Goal: Information Seeking & Learning: Check status

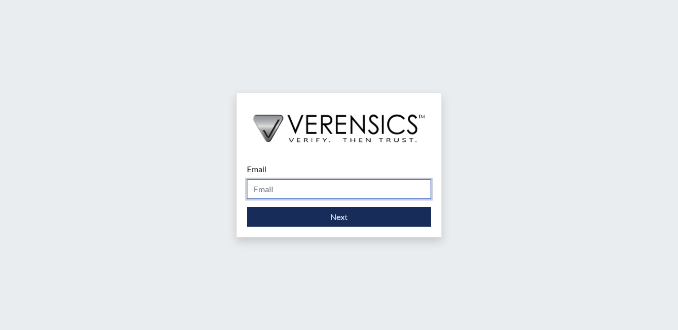
click at [278, 190] on input "Email" at bounding box center [339, 190] width 184 height 20
type input "[EMAIL_ADDRESS][PERSON_NAME][DOMAIN_NAME]"
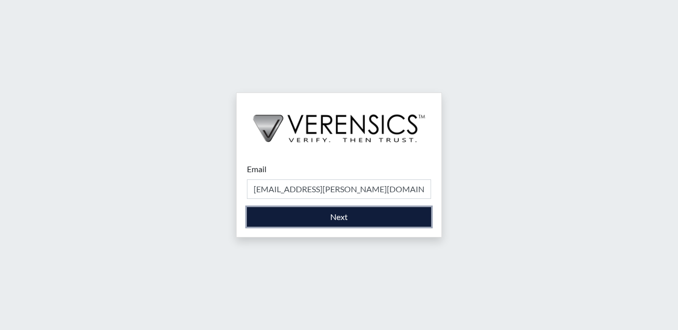
click at [282, 223] on button "Next" at bounding box center [339, 217] width 184 height 20
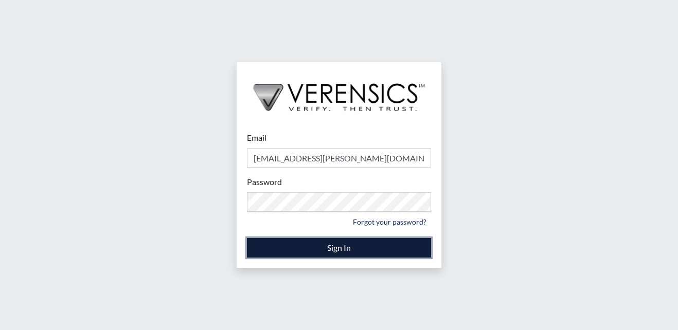
click at [308, 244] on button "Sign In" at bounding box center [339, 248] width 184 height 20
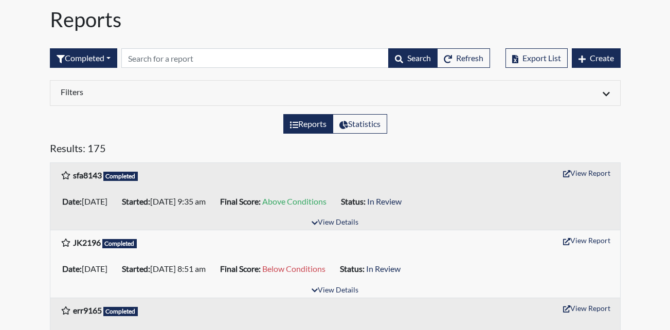
scroll to position [51, 0]
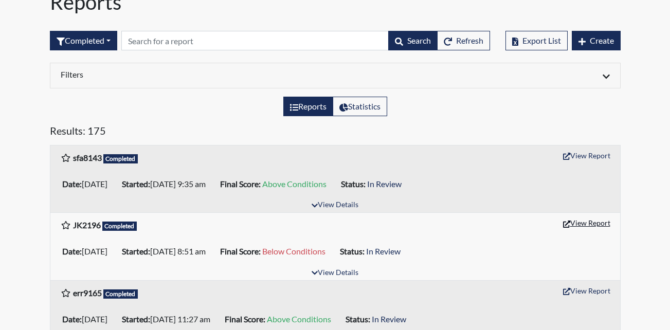
click at [589, 221] on button "View Report" at bounding box center [587, 223] width 57 height 16
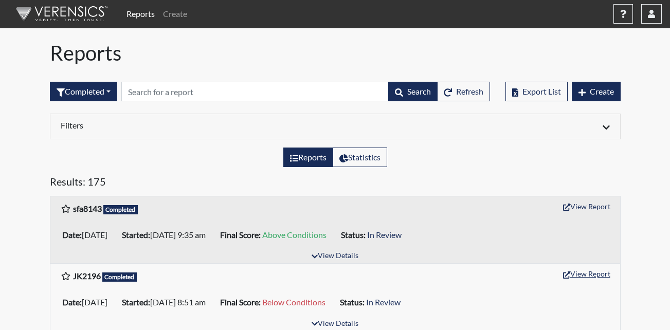
scroll to position [0, 0]
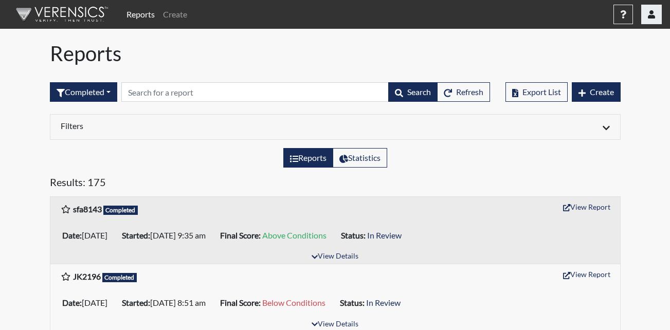
click at [651, 13] on icon "button" at bounding box center [651, 14] width 7 height 8
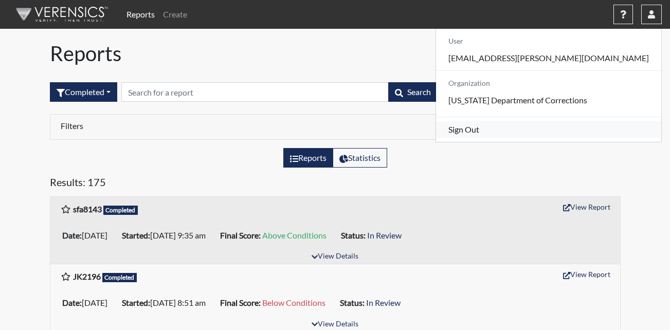
click at [557, 138] on link "Sign Out" at bounding box center [548, 129] width 225 height 16
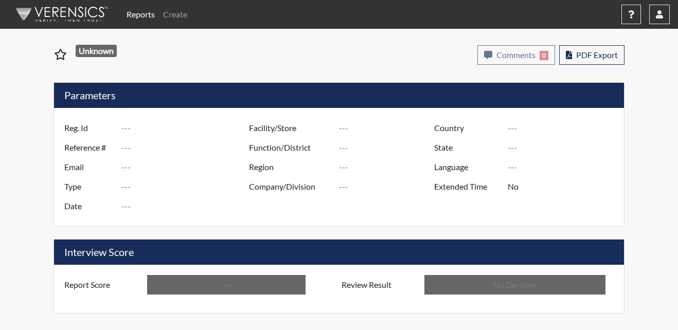
type input "JK2196"
type input "51475"
type input "---"
type input "Corrections Pre-Employment"
type input "[DATE]"
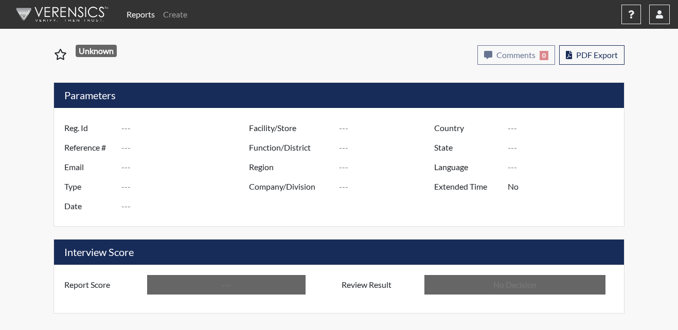
type input "Metro Re-Entry Facility"
type input "[GEOGRAPHIC_DATA]"
type input "[US_STATE]"
type input "English"
type input "Below Conditions"
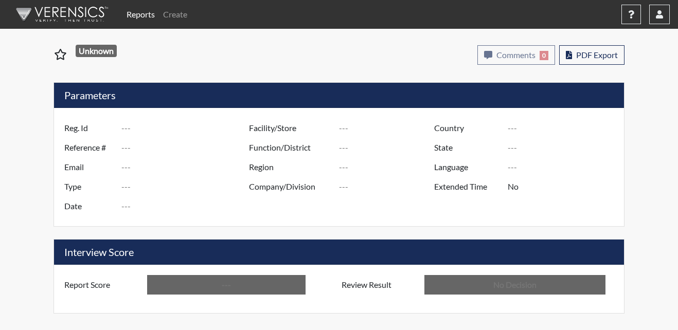
type input "In Review"
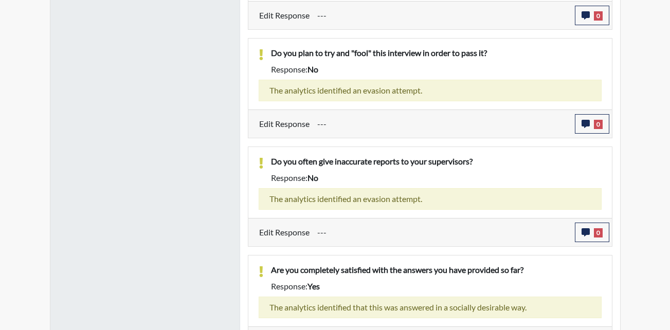
scroll to position [1157, 0]
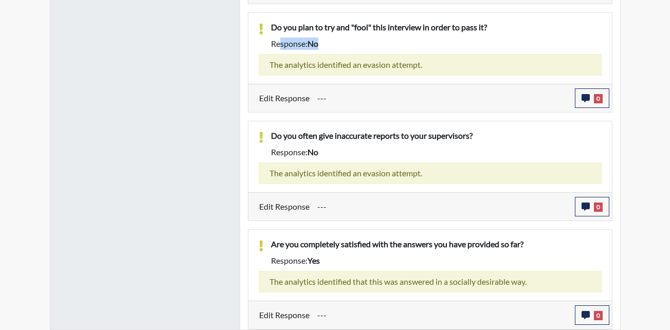
drag, startPoint x: 278, startPoint y: 38, endPoint x: 325, endPoint y: 40, distance: 47.4
click at [325, 40] on div "Response: no" at bounding box center [436, 44] width 346 height 12
drag, startPoint x: 325, startPoint y: 40, endPoint x: 447, endPoint y: 44, distance: 121.5
click at [447, 44] on div "Response: no" at bounding box center [436, 44] width 346 height 12
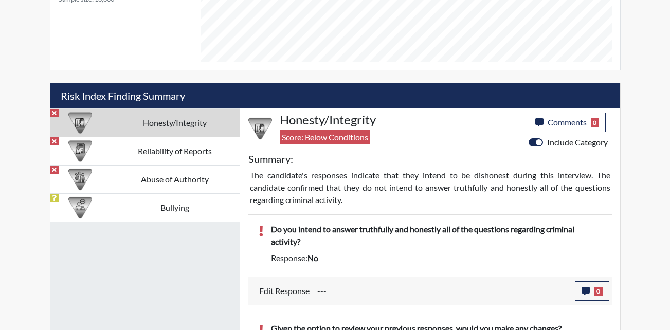
scroll to position [540, 0]
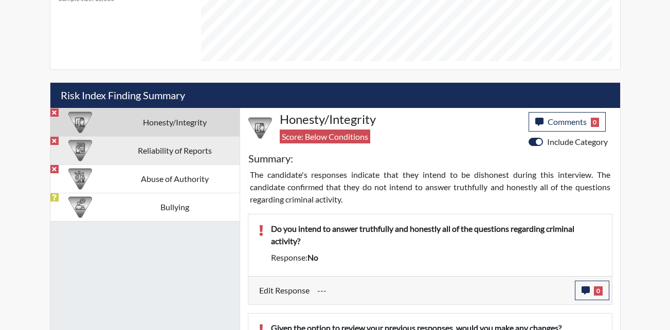
click at [146, 147] on td "Reliability of Reports" at bounding box center [175, 150] width 130 height 28
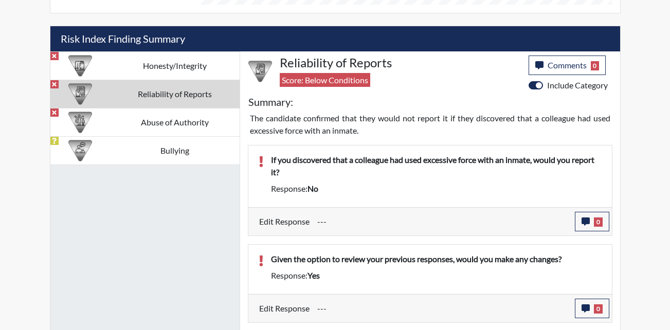
scroll to position [596, 0]
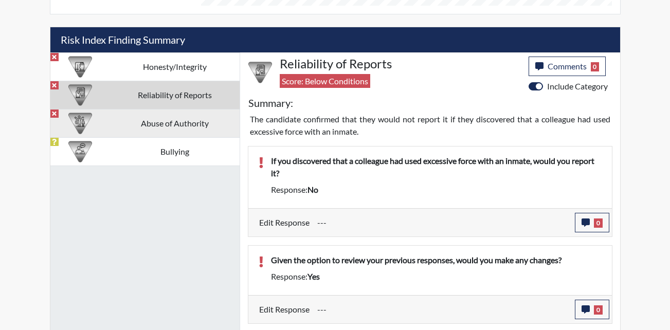
click at [136, 122] on td "Abuse of Authority" at bounding box center [175, 123] width 130 height 28
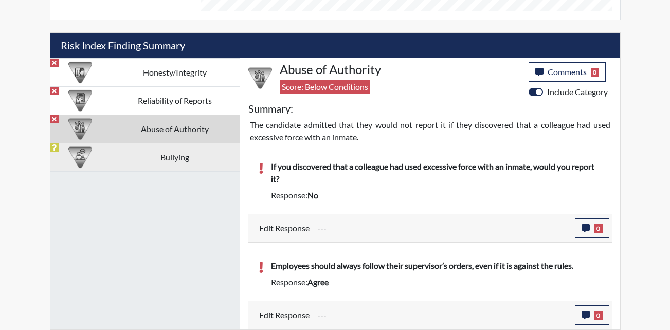
click at [174, 163] on td "Bullying" at bounding box center [175, 157] width 130 height 28
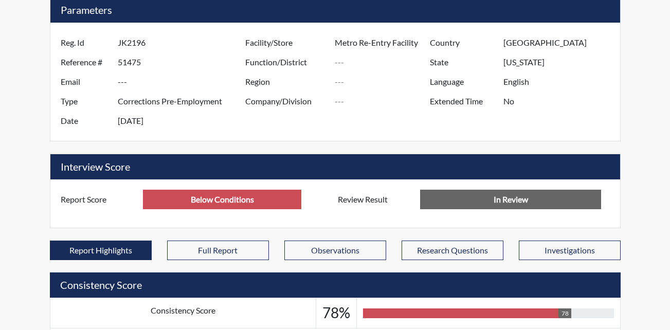
scroll to position [30, 0]
